Goal: Task Accomplishment & Management: Use online tool/utility

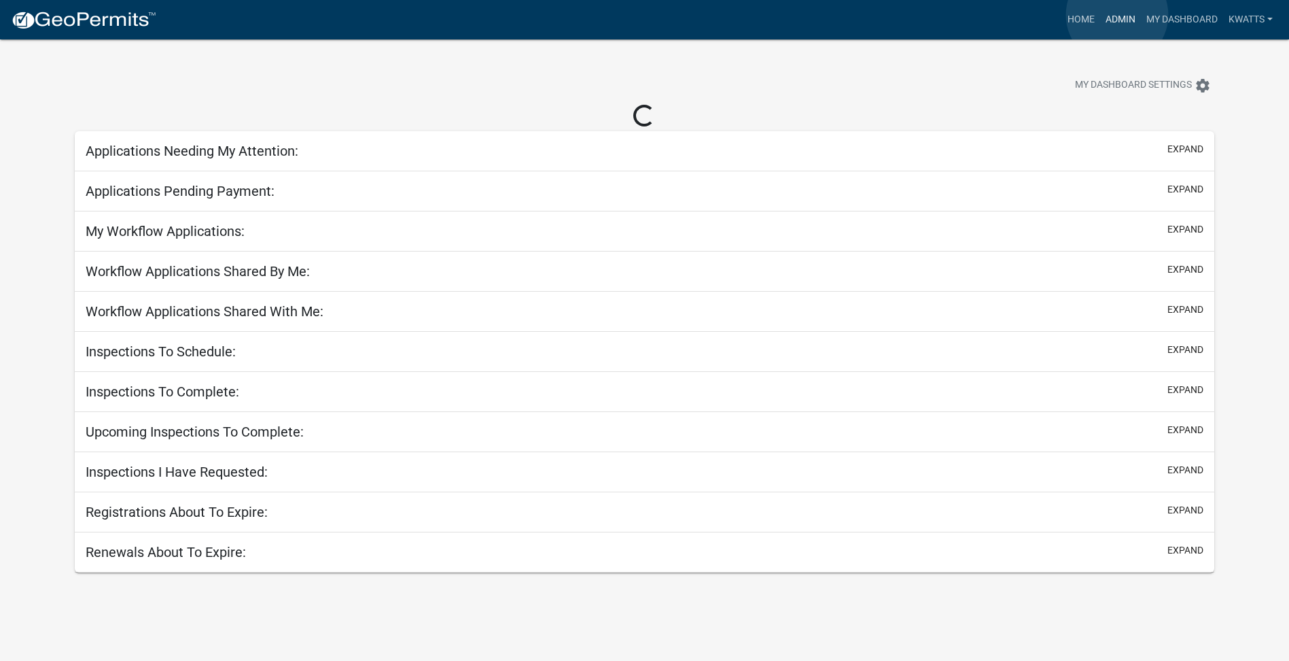
click at [1117, 15] on link "Admin" at bounding box center [1120, 20] width 41 height 26
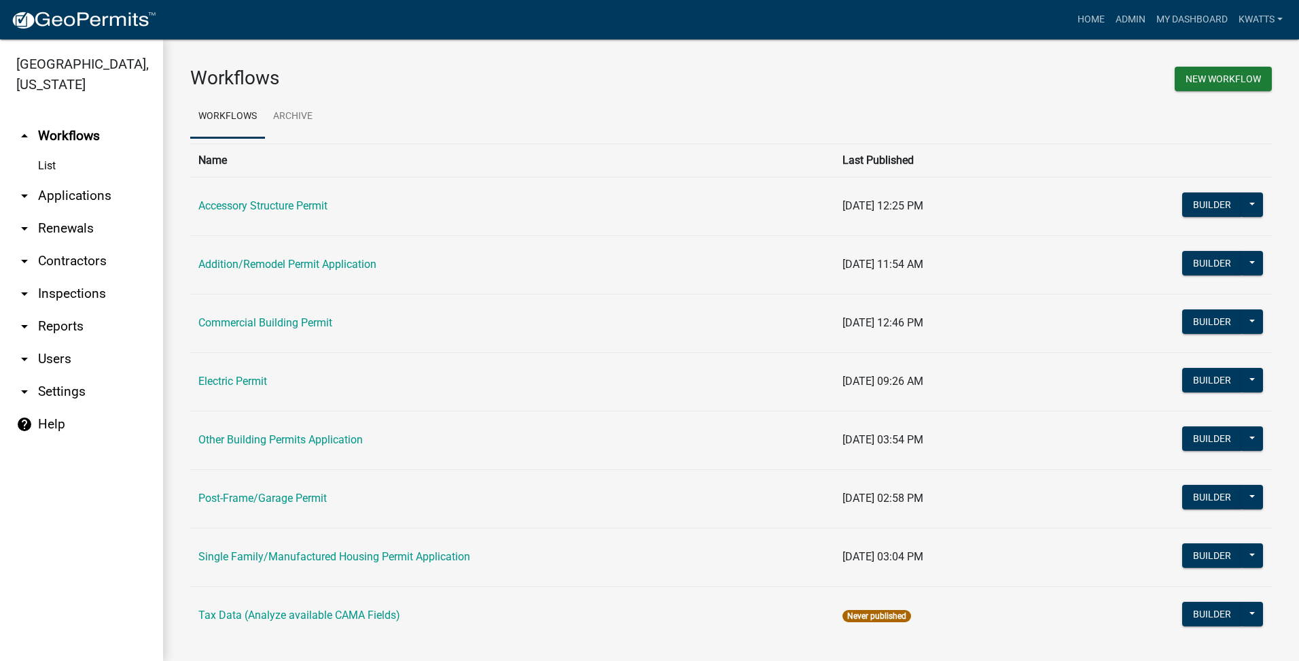
click at [65, 207] on link "arrow_drop_down Applications" at bounding box center [81, 195] width 163 height 33
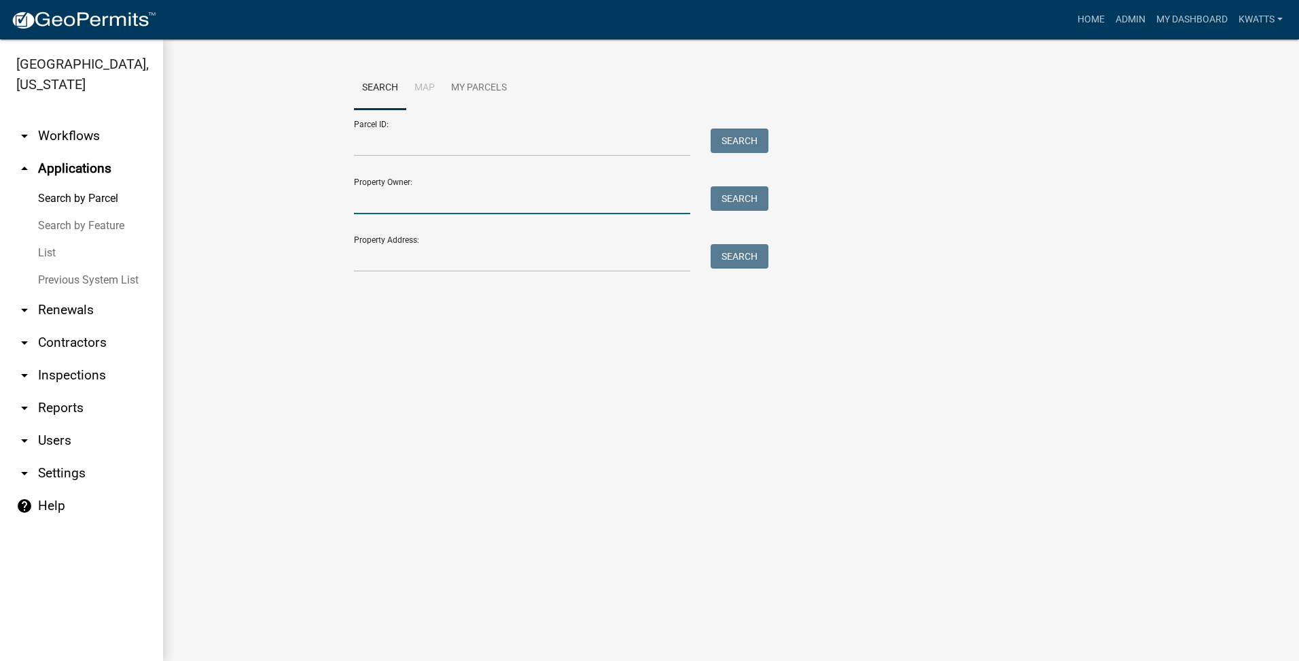
click at [374, 194] on input "Property Owner:" at bounding box center [522, 200] width 336 height 28
type input "world"
click at [34, 251] on link "List" at bounding box center [81, 252] width 163 height 27
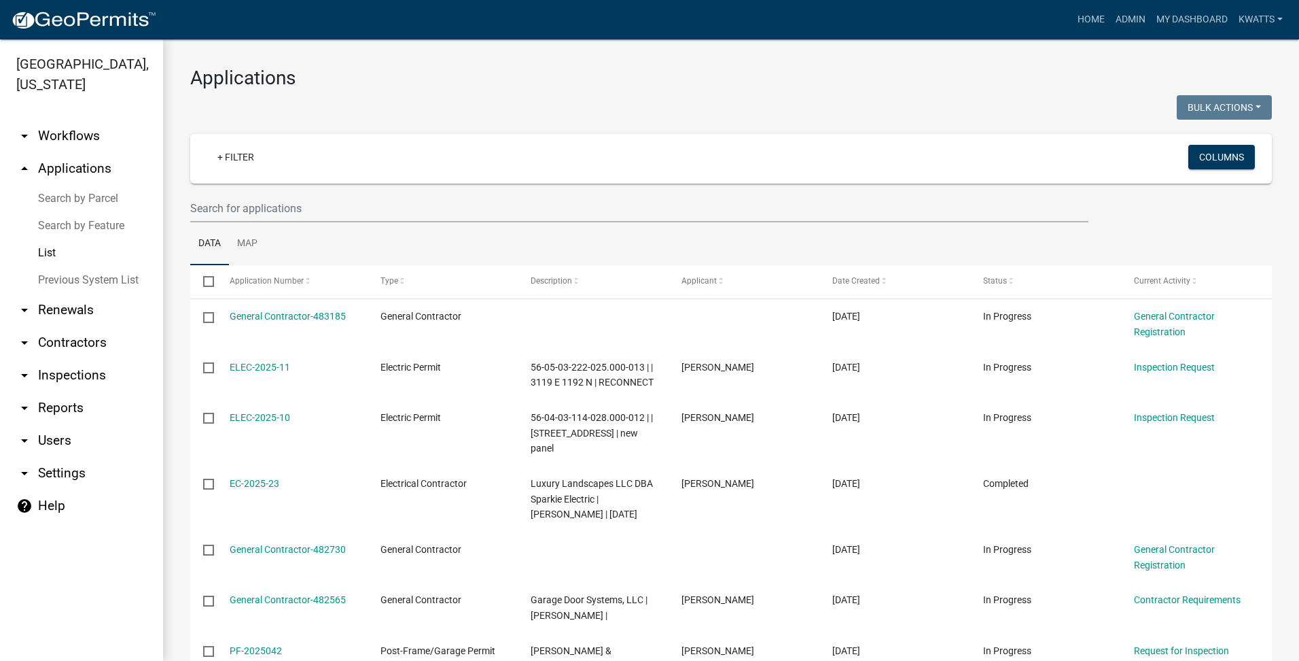
click at [104, 177] on link "arrow_drop_up Applications" at bounding box center [81, 168] width 163 height 33
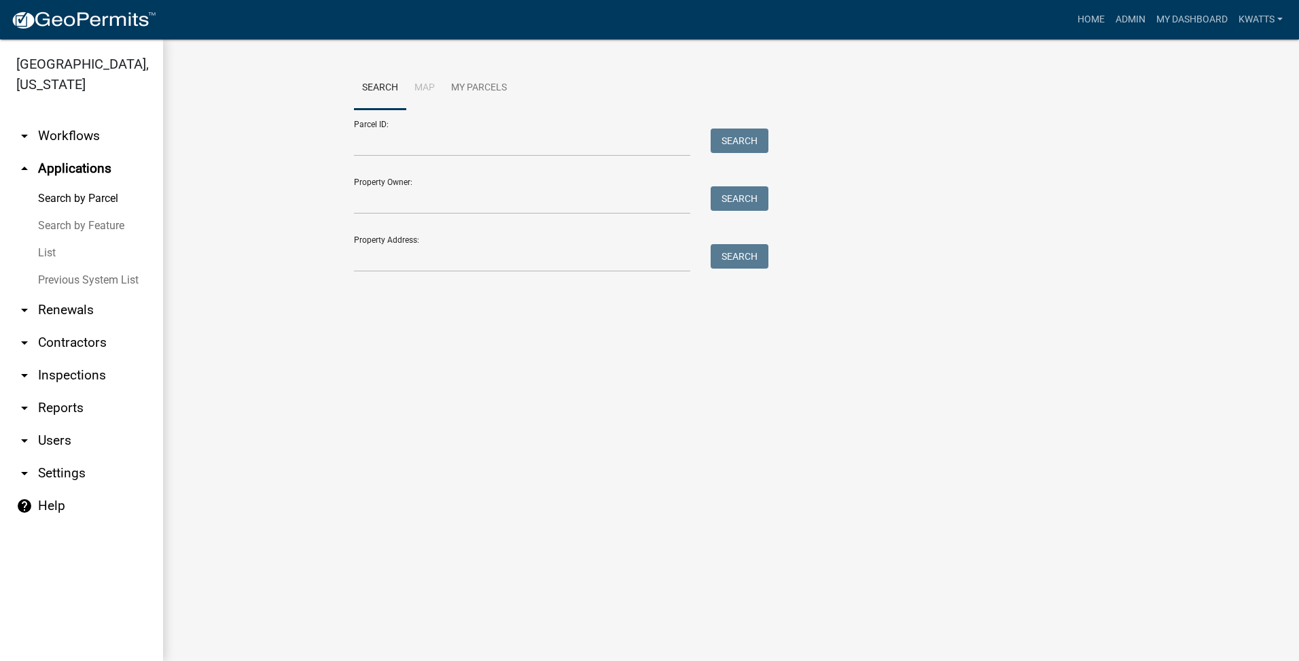
click at [95, 194] on link "Search by Parcel" at bounding box center [81, 198] width 163 height 27
click at [445, 279] on div "Search Map My Parcels Parcel ID: Search Property Owner: Search Property Address…" at bounding box center [731, 175] width 775 height 217
click at [452, 263] on input "Property Address:" at bounding box center [522, 258] width 336 height 28
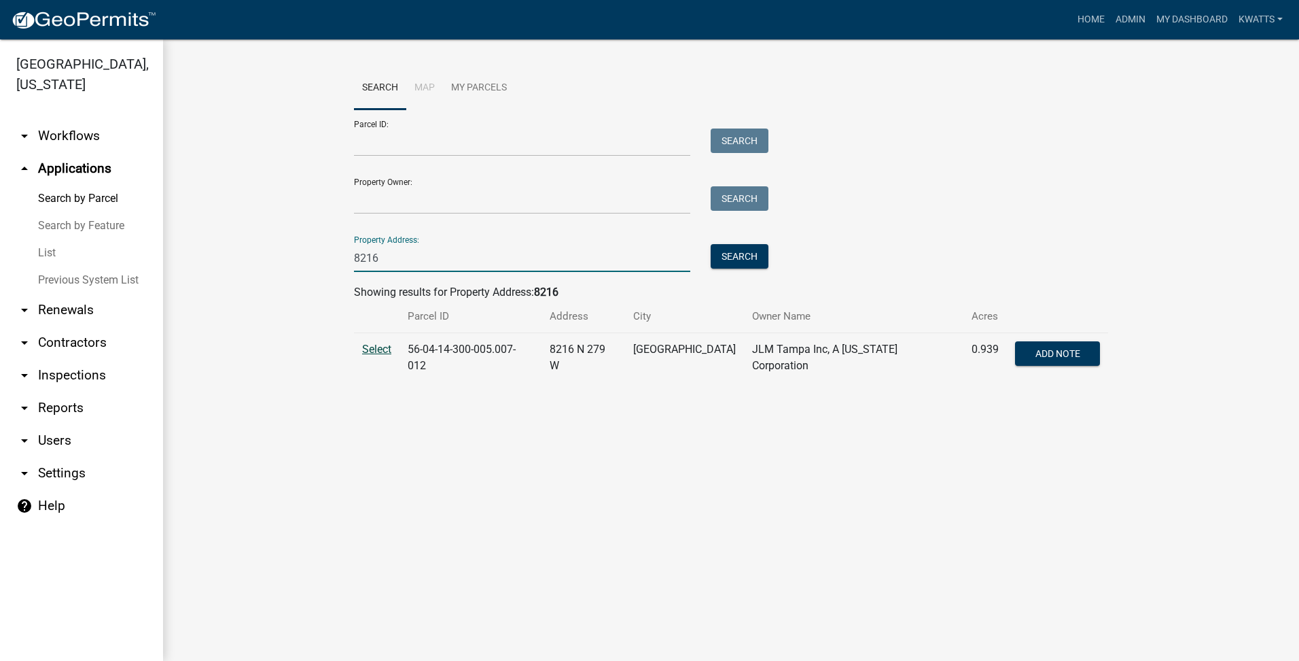
click at [375, 343] on span "Select" at bounding box center [376, 349] width 29 height 13
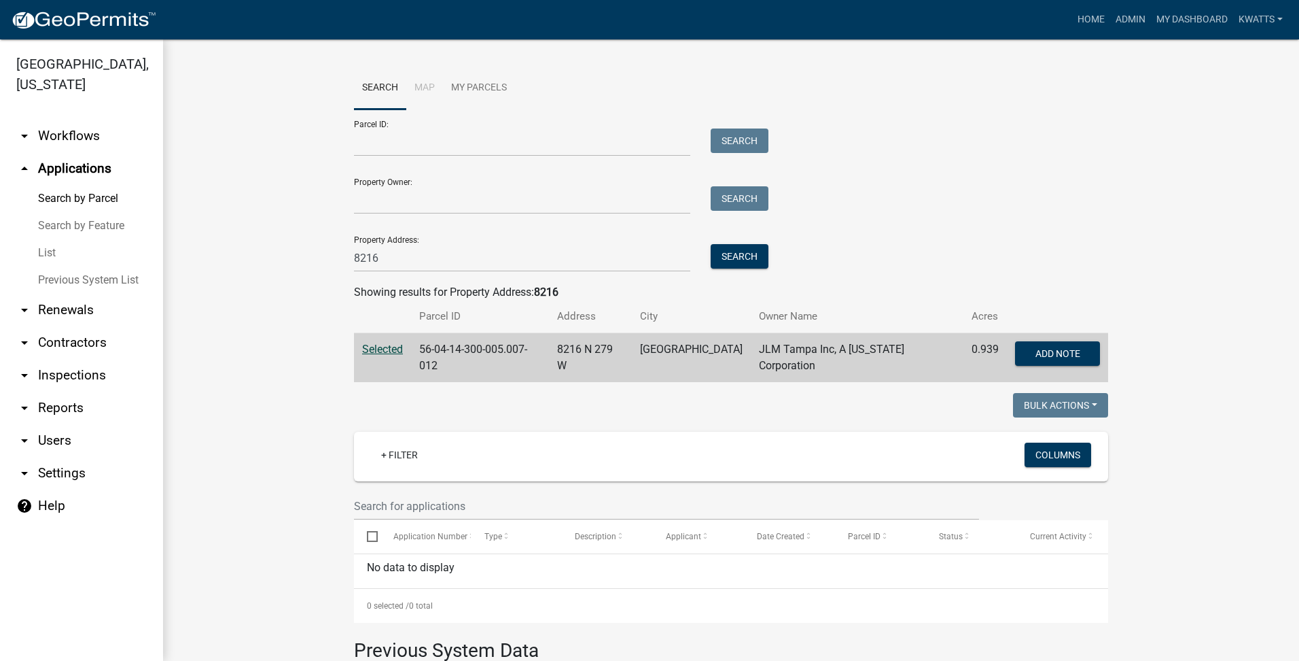
click at [370, 348] on span "Selected" at bounding box center [382, 349] width 41 height 13
click at [499, 270] on input "8216" at bounding box center [522, 258] width 336 height 28
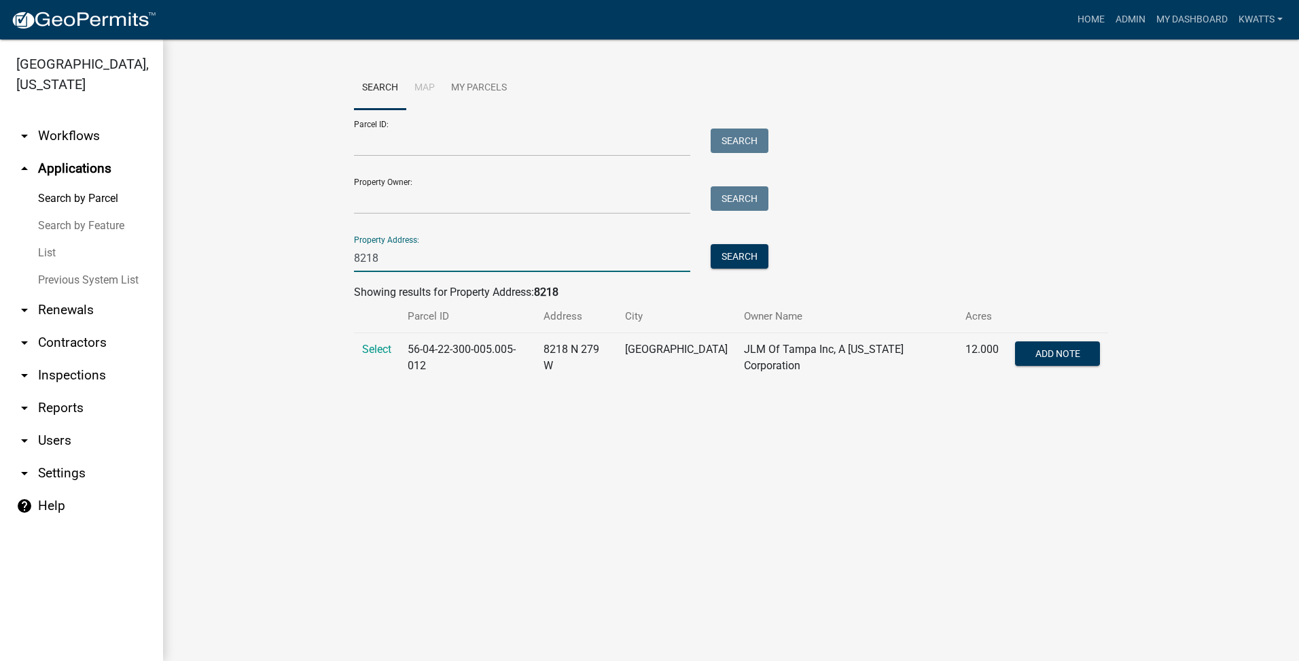
type input "8218"
click at [373, 340] on td "Select" at bounding box center [377, 358] width 46 height 50
click at [379, 352] on span "Select" at bounding box center [376, 349] width 29 height 13
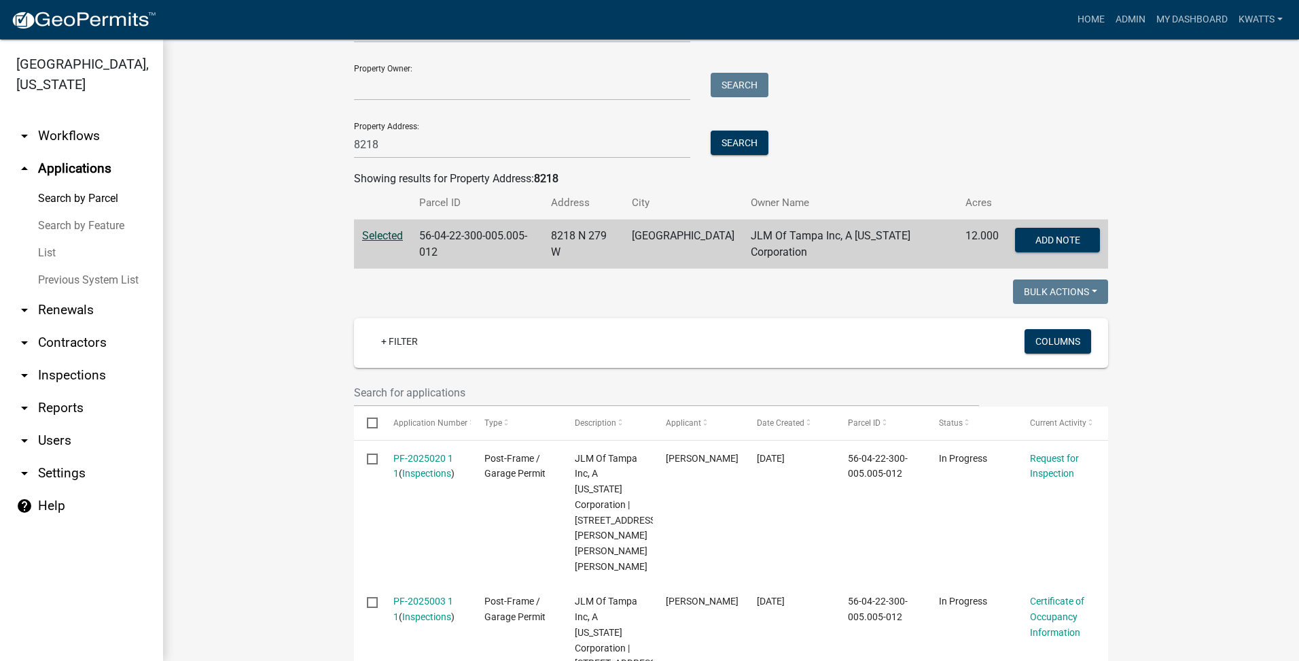
scroll to position [226, 0]
